Goal: Transaction & Acquisition: Purchase product/service

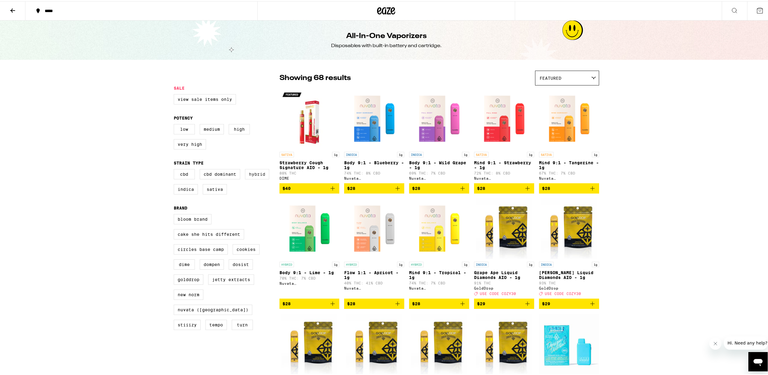
click at [257, 178] on label "Hybrid" at bounding box center [257, 173] width 24 height 10
click at [175, 169] on input "Hybrid" at bounding box center [175, 169] width 0 height 0
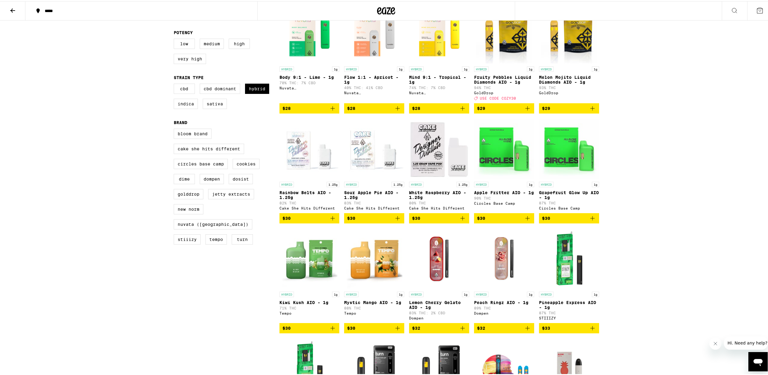
scroll to position [123, 0]
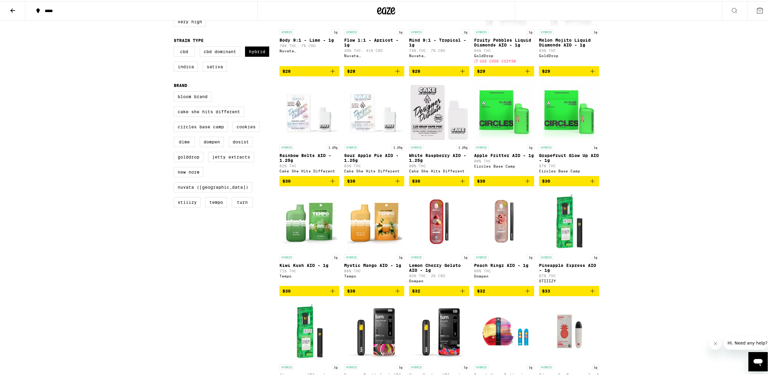
click at [524, 184] on icon "Add to bag" at bounding box center [527, 179] width 7 height 7
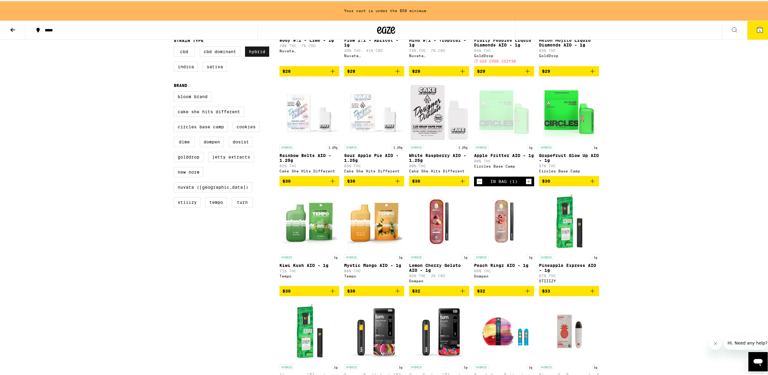
click at [251, 55] on label "Hybrid" at bounding box center [257, 50] width 24 height 10
click at [175, 46] on input "Hybrid" at bounding box center [175, 46] width 0 height 0
checkbox input "false"
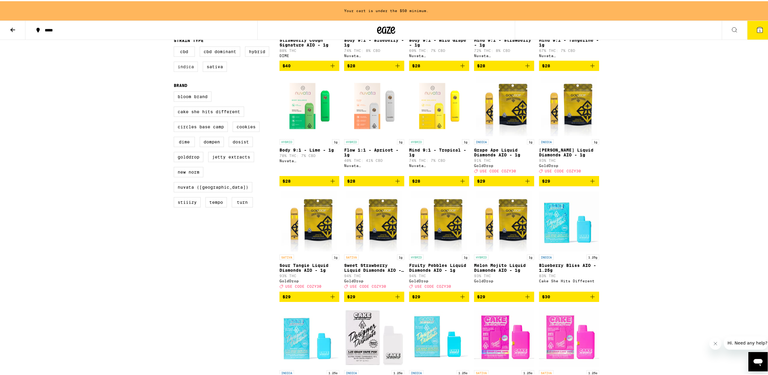
click at [188, 71] on label "Indica" at bounding box center [186, 65] width 24 height 10
click at [175, 46] on input "Indica" at bounding box center [175, 46] width 0 height 0
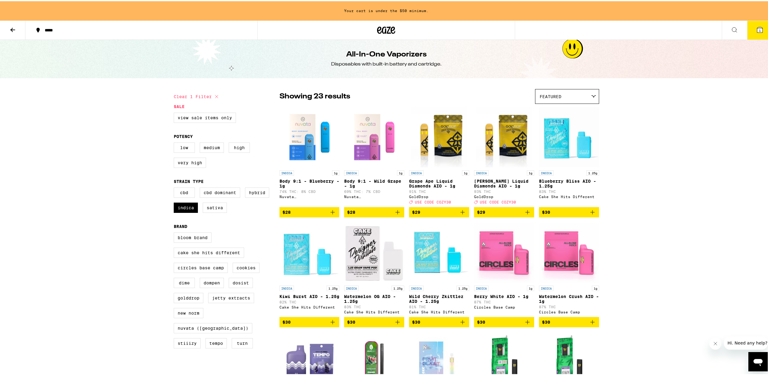
scroll to position [1, 0]
click at [503, 139] on img "Open page for King Louis Liquid Diamonds AIO - 1g from GoldDrop" at bounding box center [504, 135] width 56 height 60
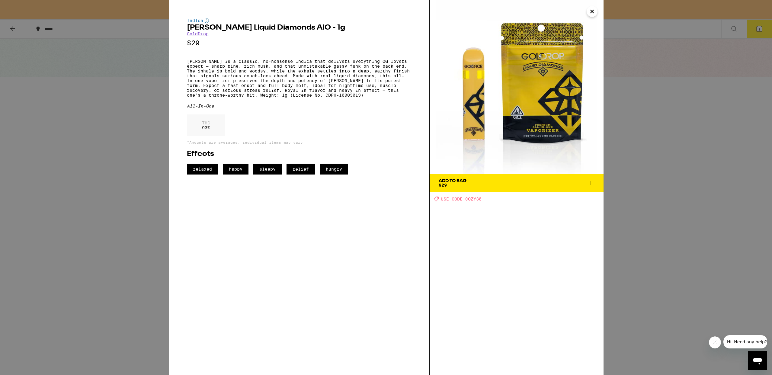
click at [590, 180] on icon at bounding box center [590, 182] width 7 height 7
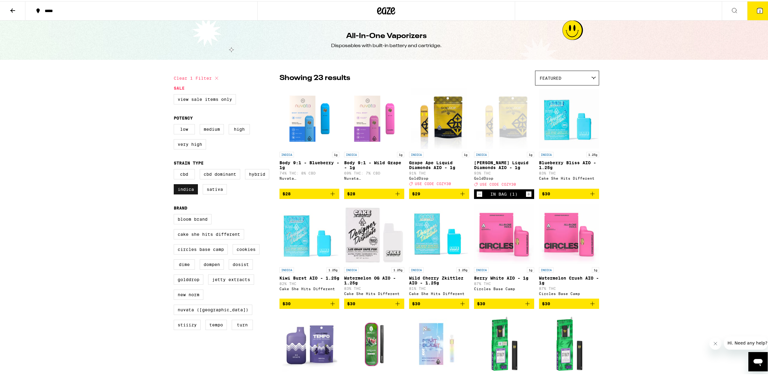
click at [185, 193] on label "Indica" at bounding box center [186, 188] width 24 height 10
click at [175, 169] on input "Indica" at bounding box center [175, 169] width 0 height 0
checkbox input "false"
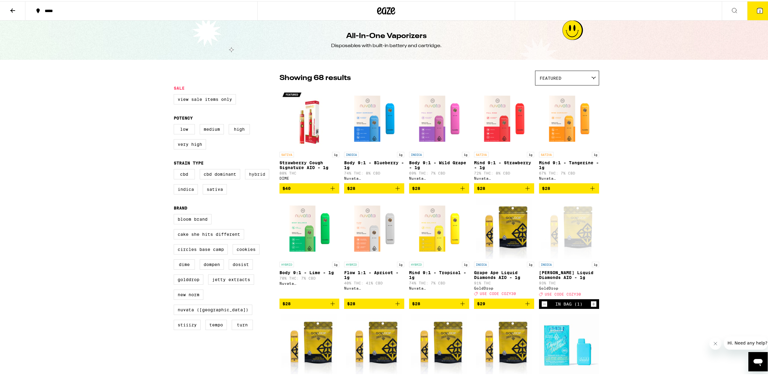
click at [250, 178] on label "Hybrid" at bounding box center [257, 173] width 24 height 10
click at [175, 169] on input "Hybrid" at bounding box center [175, 169] width 0 height 0
checkbox input "true"
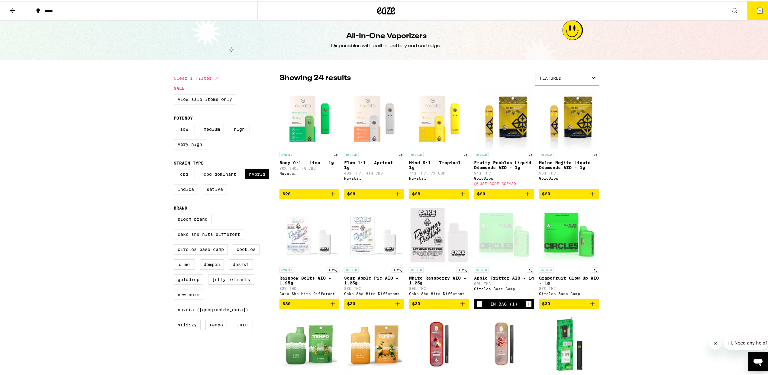
click at [11, 8] on icon at bounding box center [12, 9] width 7 height 7
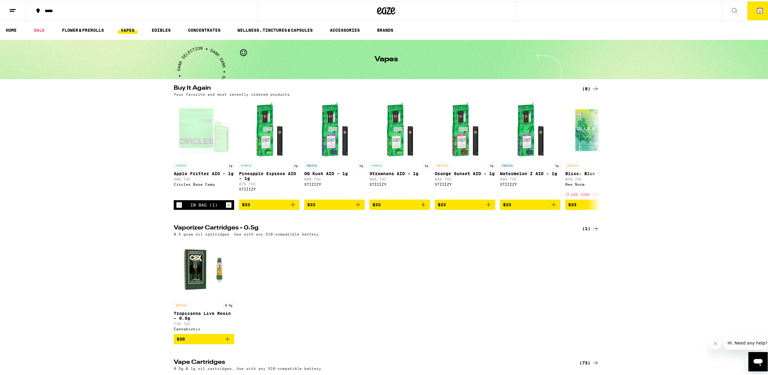
click at [129, 28] on link "VAPES" at bounding box center [128, 28] width 20 height 7
click at [127, 28] on link "VAPES" at bounding box center [128, 28] width 20 height 7
click at [17, 30] on link "HOME" at bounding box center [11, 28] width 17 height 7
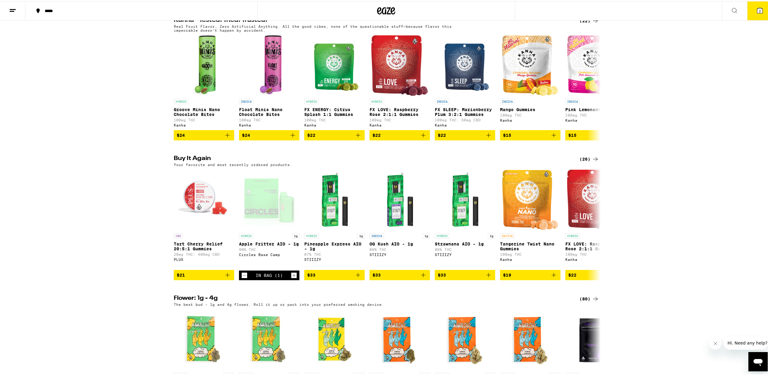
scroll to position [394, 0]
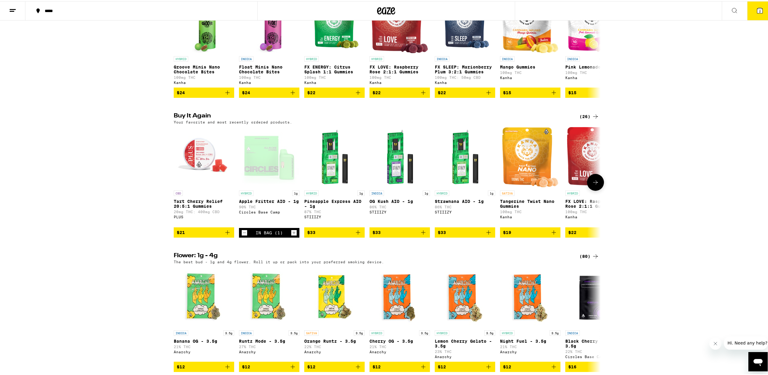
click at [225, 233] on icon "Add to bag" at bounding box center [227, 231] width 4 height 4
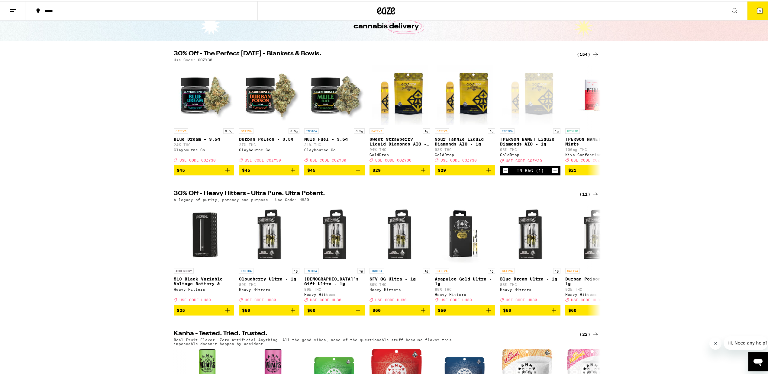
scroll to position [0, 0]
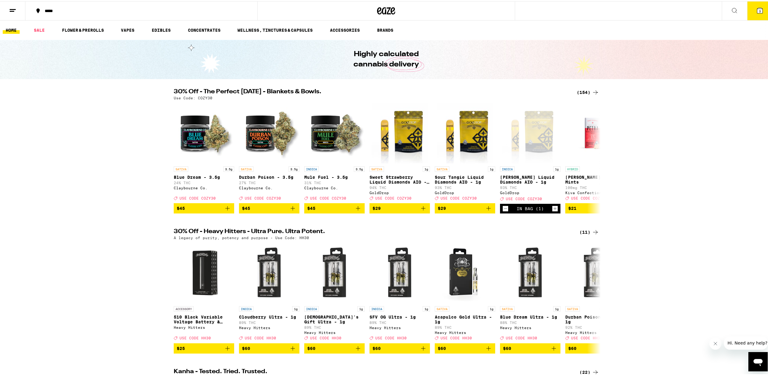
click at [757, 7] on icon at bounding box center [759, 9] width 5 height 5
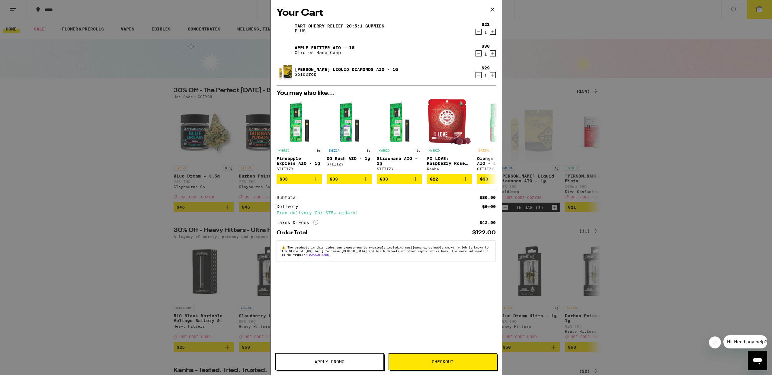
click at [320, 361] on span "Apply Promo" at bounding box center [330, 362] width 30 height 4
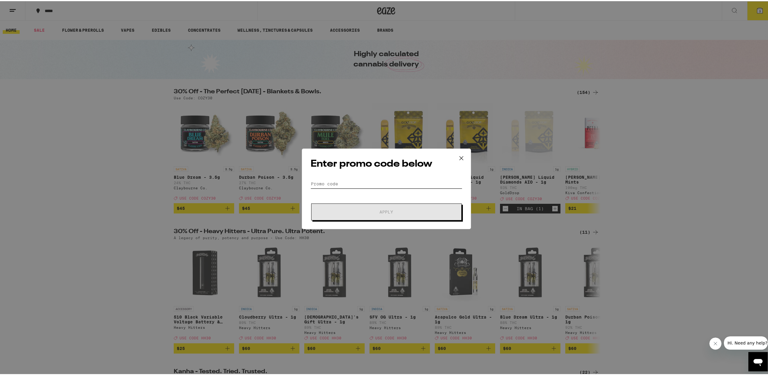
click at [369, 179] on input "Promo Code" at bounding box center [386, 182] width 152 height 9
type input "cozy30"
click at [376, 208] on button "Apply" at bounding box center [386, 210] width 150 height 17
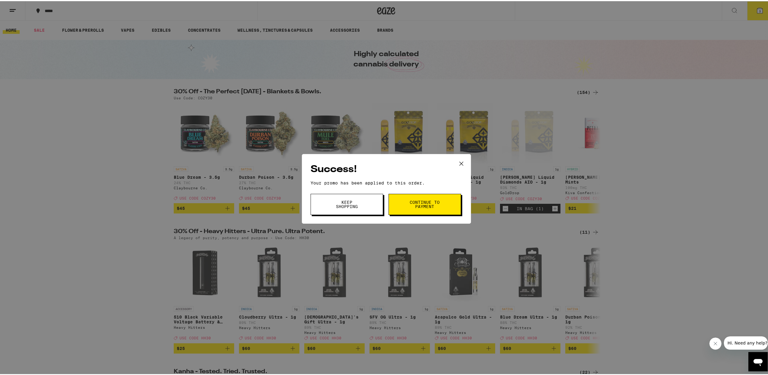
click at [421, 201] on span "Continue to payment" at bounding box center [424, 203] width 31 height 8
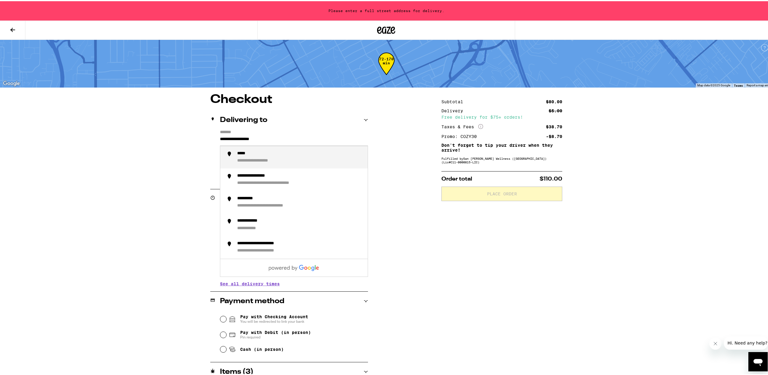
drag, startPoint x: 274, startPoint y: 138, endPoint x: 204, endPoint y: 139, distance: 69.2
click at [204, 139] on div "**********" at bounding box center [386, 269] width 435 height 354
click at [238, 153] on div "**********" at bounding box center [263, 153] width 52 height 6
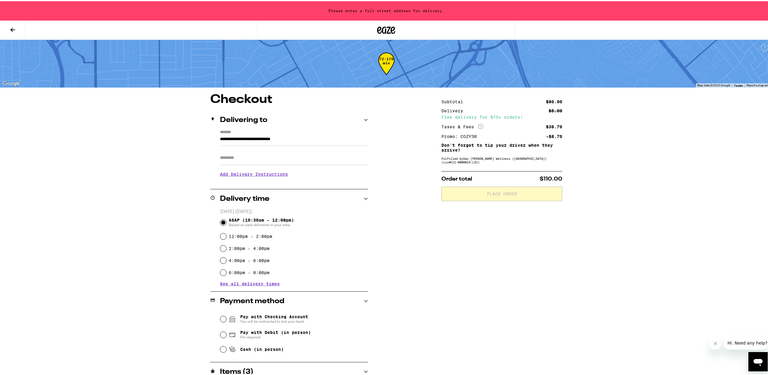
type input "**********"
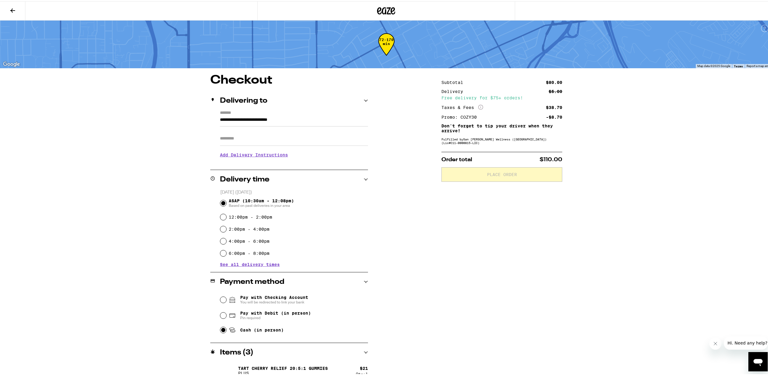
click at [222, 331] on input "Cash (in person)" at bounding box center [223, 329] width 6 height 6
radio input "true"
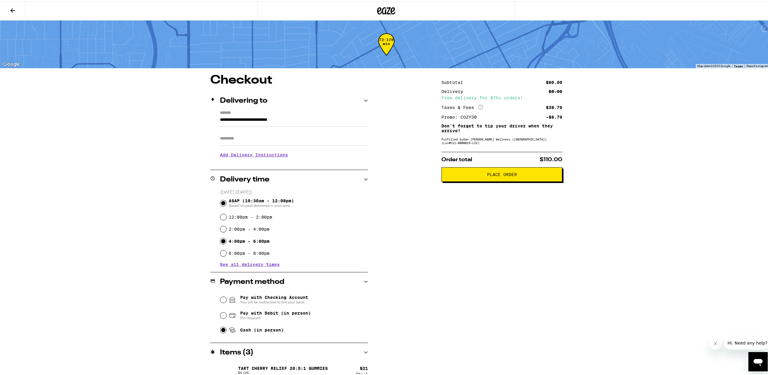
click at [221, 241] on input "4:00pm - 6:00pm" at bounding box center [223, 240] width 6 height 6
radio input "true"
click at [500, 179] on button "Place Order" at bounding box center [501, 173] width 121 height 14
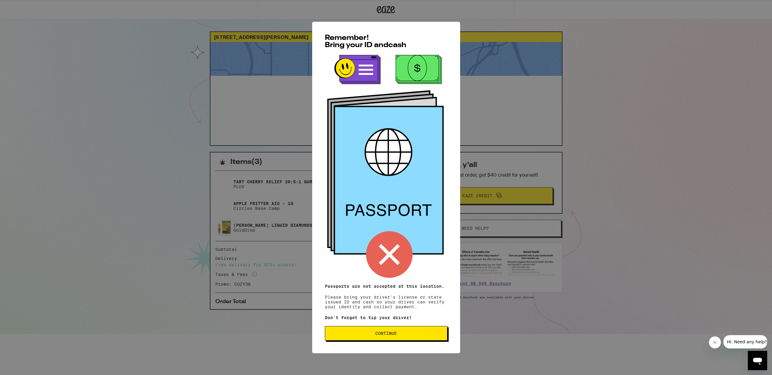
click at [385, 333] on span "Continue" at bounding box center [386, 333] width 22 height 4
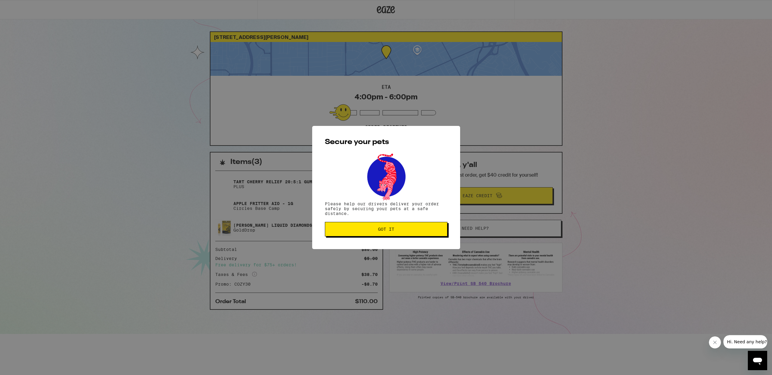
click at [388, 231] on span "Got it" at bounding box center [386, 229] width 16 height 4
